Goal: Find specific page/section: Find specific page/section

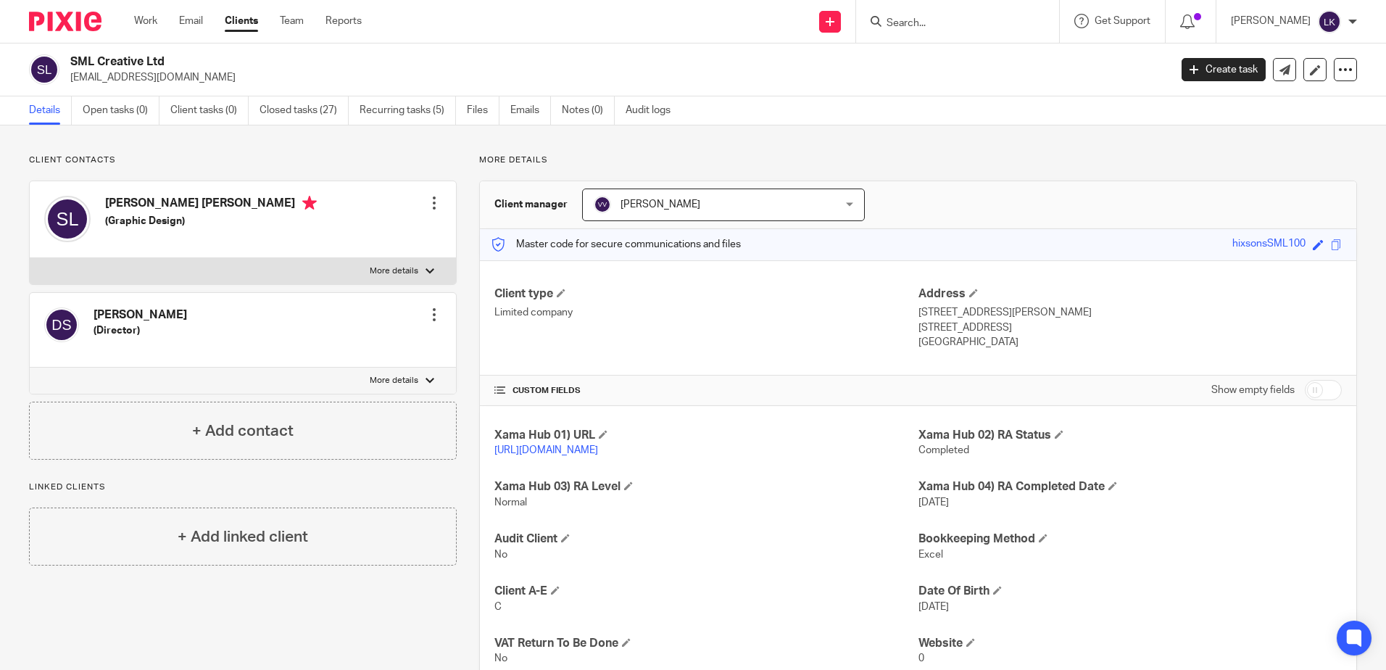
click at [341, 63] on h2 "SML Creative Ltd" at bounding box center [506, 61] width 872 height 15
click at [906, 23] on input "Search" at bounding box center [950, 23] width 131 height 13
click at [922, 24] on input "son" at bounding box center [950, 23] width 131 height 13
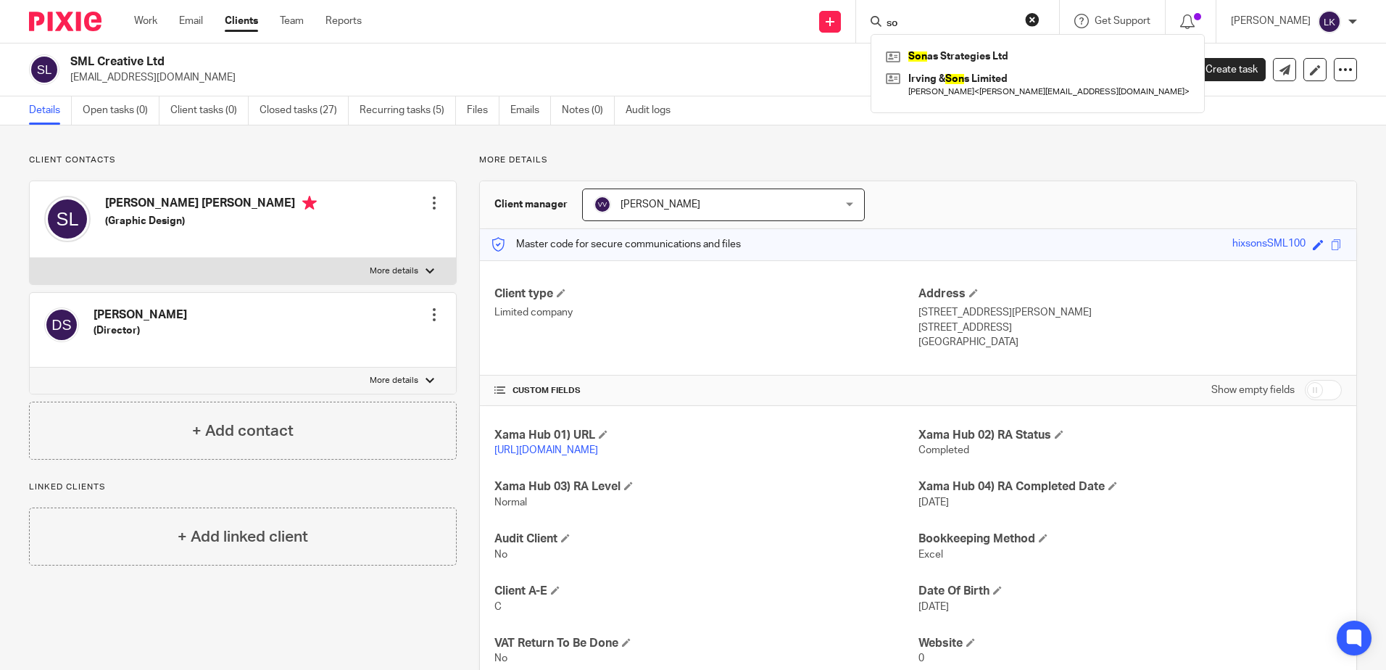
type input "s"
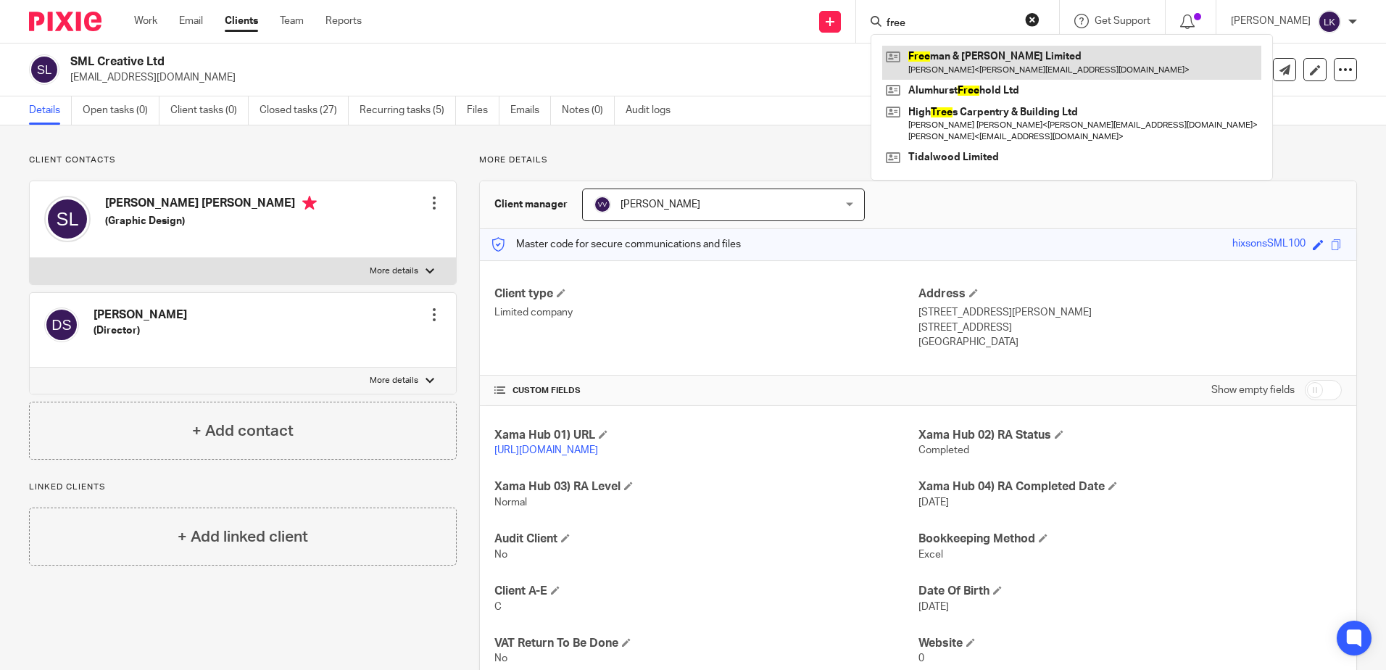
type input "free"
click at [943, 56] on link at bounding box center [1072, 62] width 379 height 33
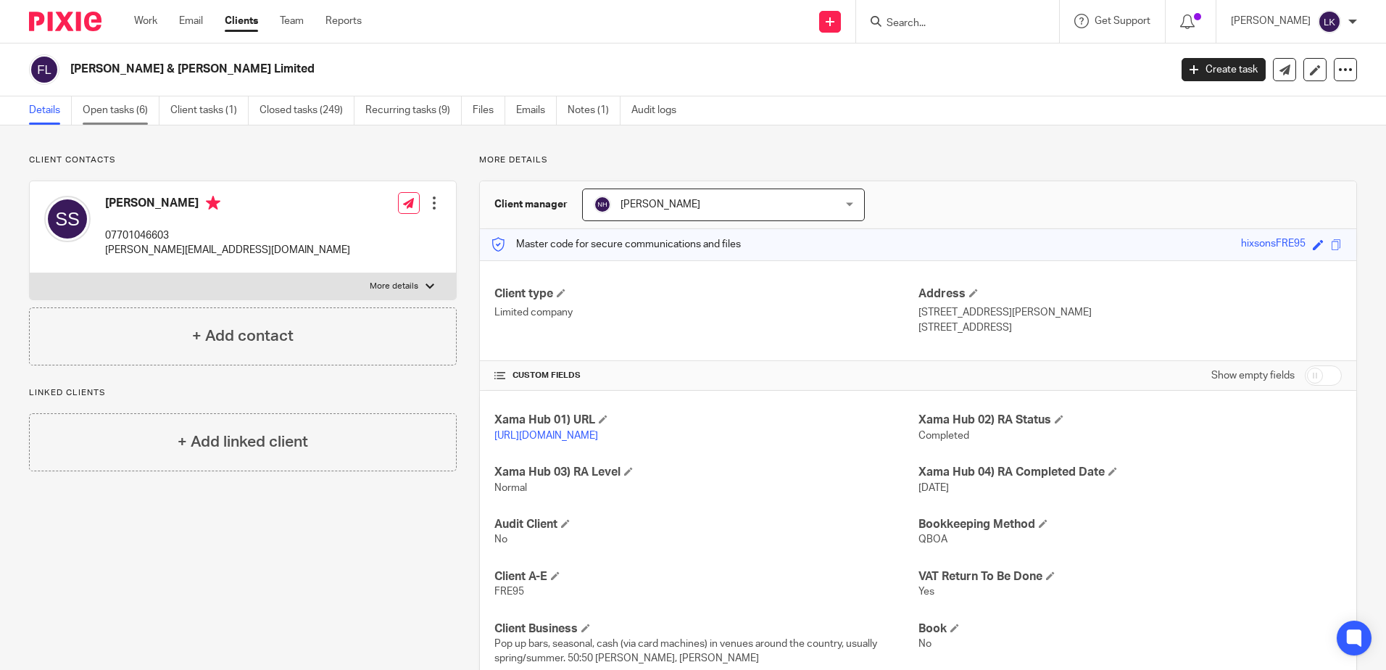
click at [99, 106] on link "Open tasks (6)" at bounding box center [121, 110] width 77 height 28
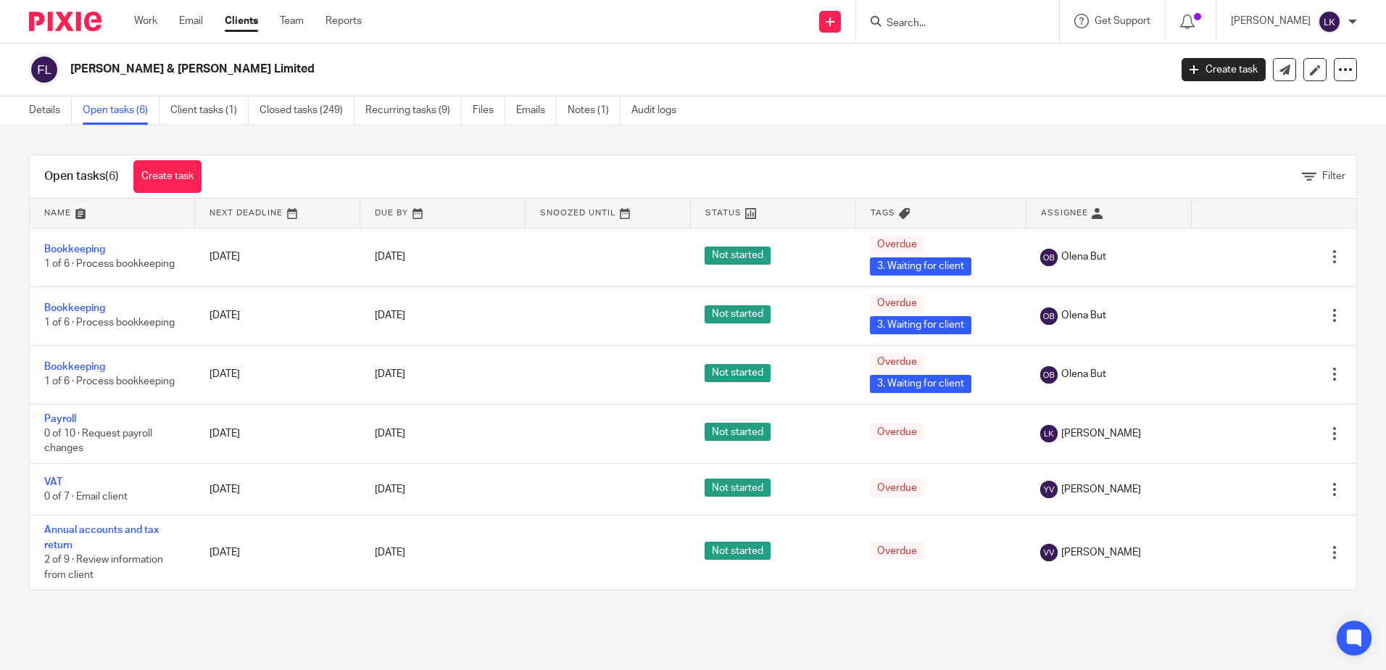
click at [904, 22] on input "Search" at bounding box center [950, 23] width 131 height 13
type input "sml"
click at [963, 51] on link at bounding box center [973, 57] width 180 height 22
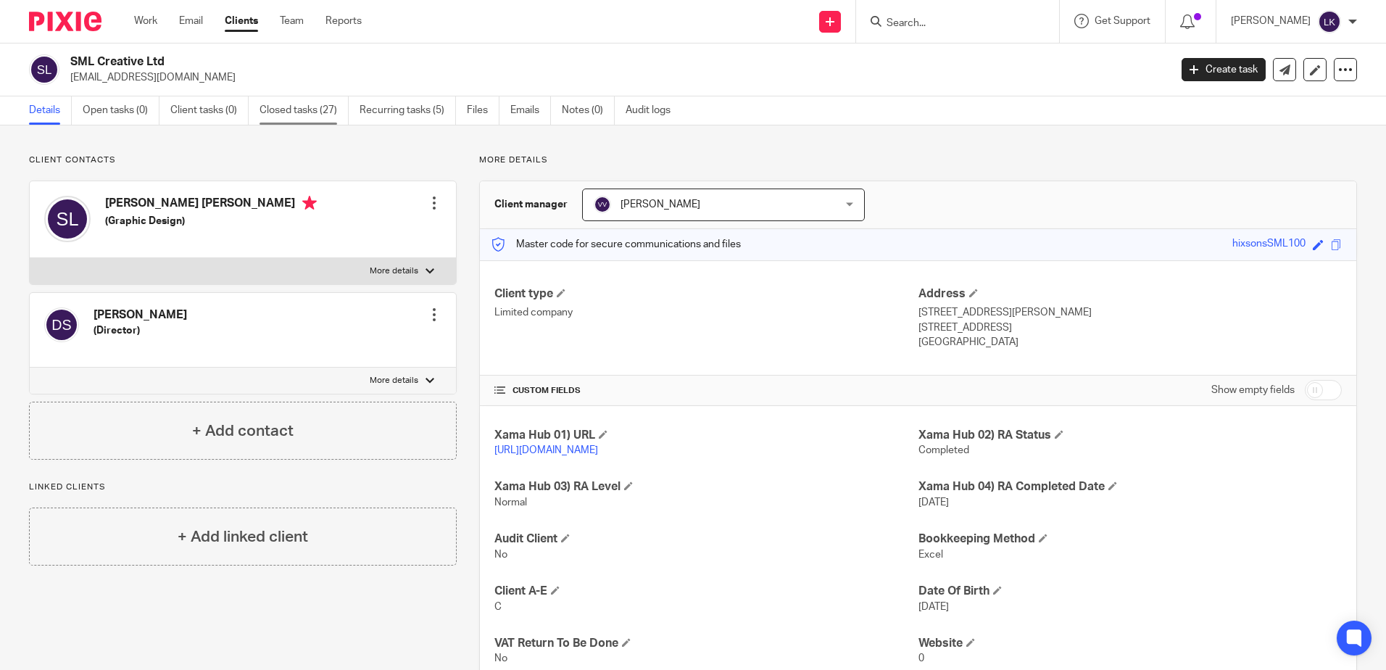
click at [289, 103] on link "Closed tasks (27)" at bounding box center [304, 110] width 89 height 28
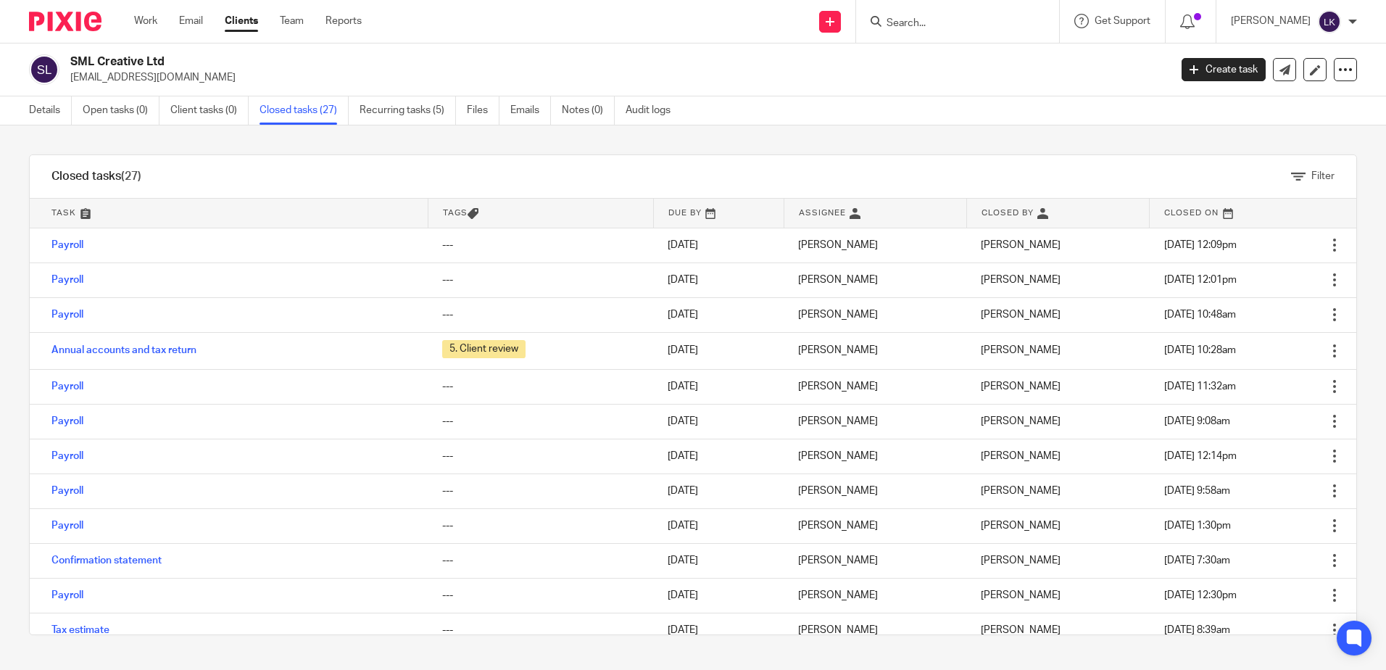
drag, startPoint x: 165, startPoint y: 59, endPoint x: 73, endPoint y: 57, distance: 92.1
click at [73, 57] on h2 "SML Creative Ltd" at bounding box center [506, 61] width 872 height 15
copy h2 "SML Creative Ltd"
